Goal: Check status: Check status

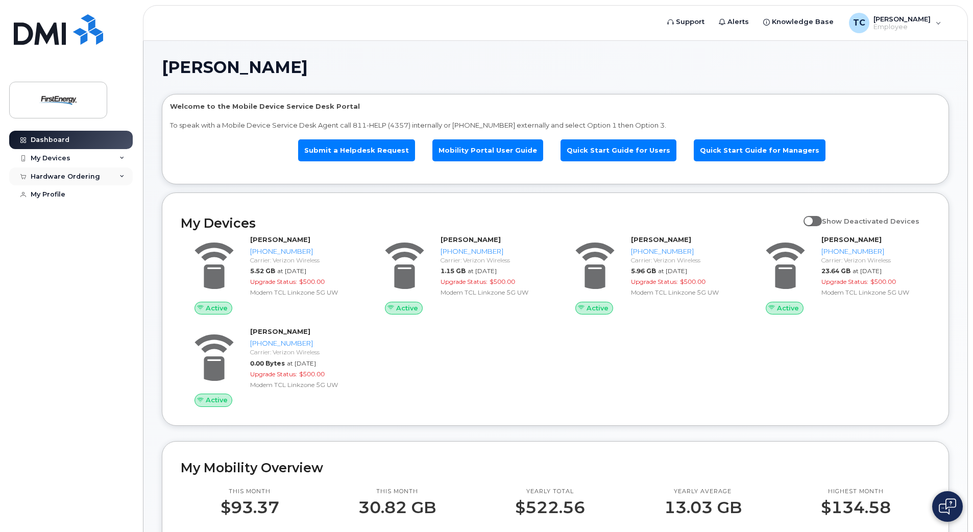
click at [123, 177] on icon at bounding box center [121, 176] width 5 height 5
click at [53, 195] on div "My Orders" at bounding box center [53, 194] width 37 height 9
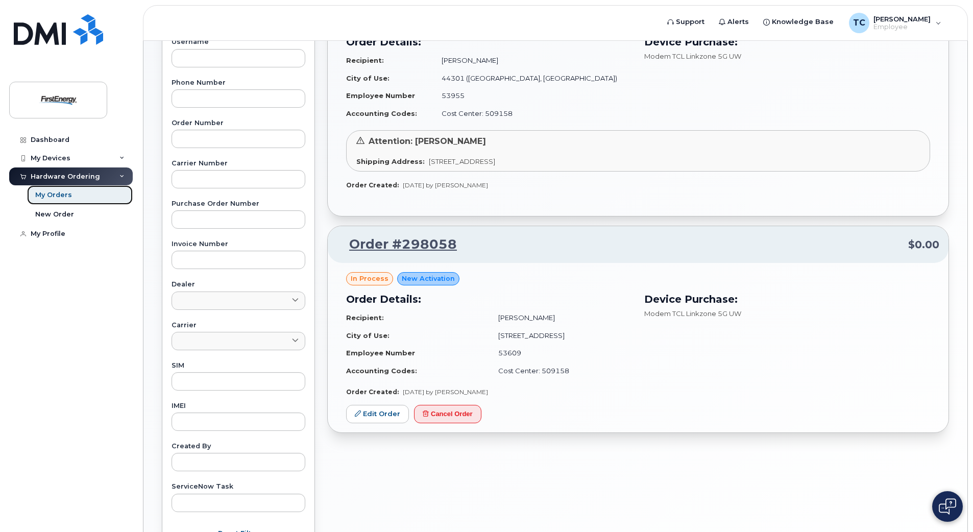
scroll to position [219, 0]
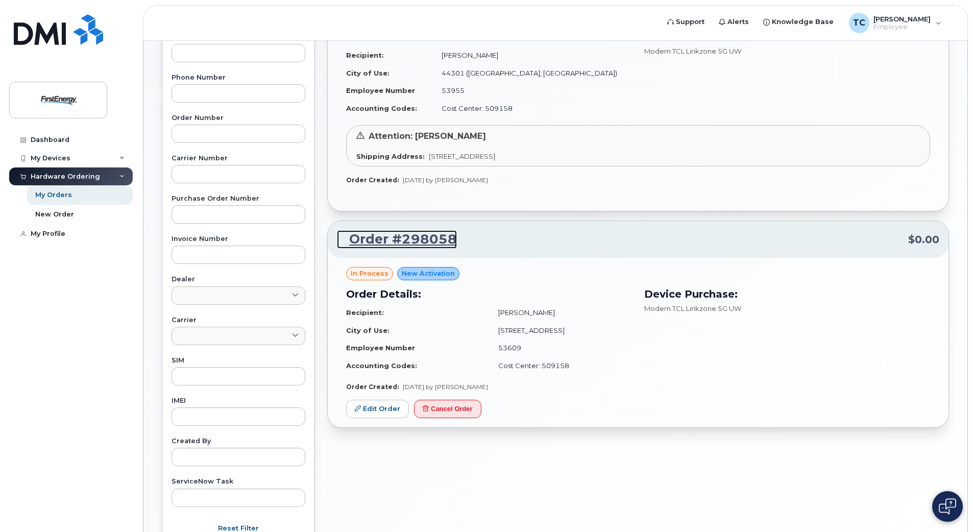
click at [400, 243] on link "Order #298058" at bounding box center [397, 239] width 120 height 18
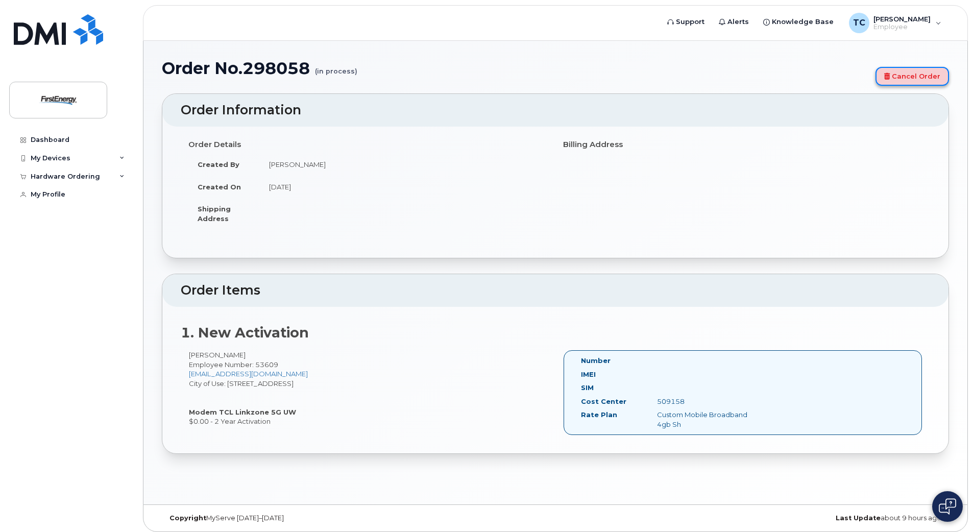
click at [906, 74] on link "Cancel Order" at bounding box center [913, 76] width 74 height 19
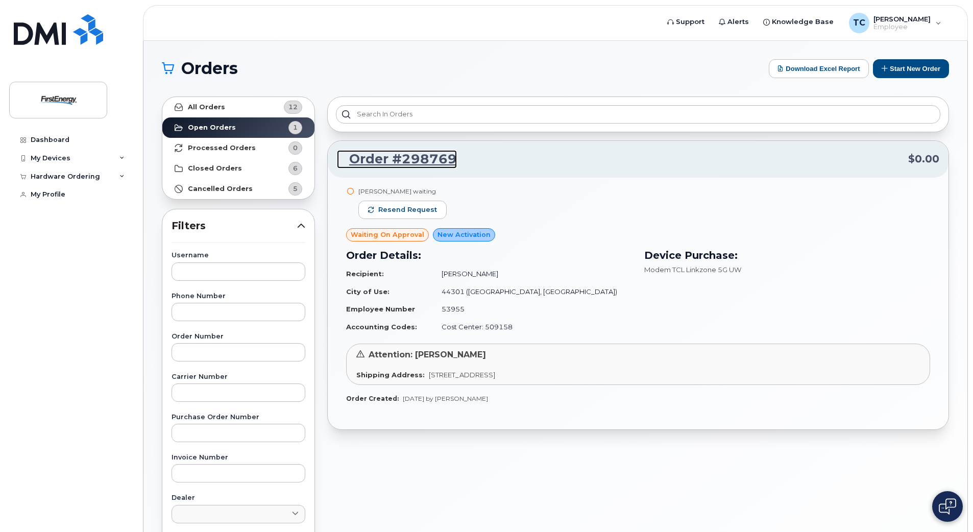
click at [410, 156] on link "Order #298769" at bounding box center [397, 159] width 120 height 18
